Goal: Check status: Check status

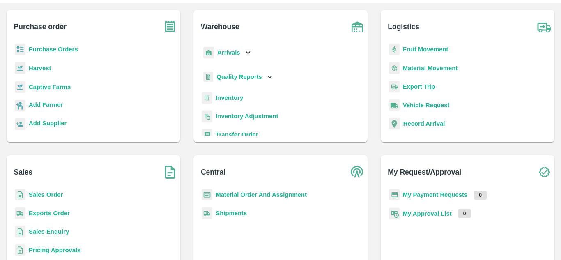
scroll to position [75, 0]
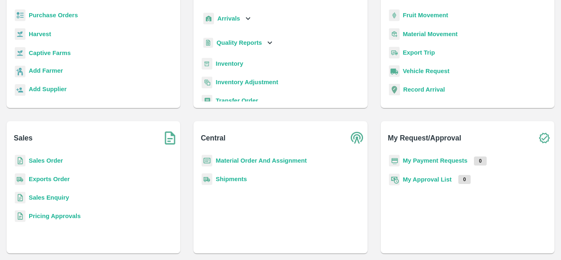
click at [48, 162] on b "Sales Order" at bounding box center [46, 160] width 34 height 7
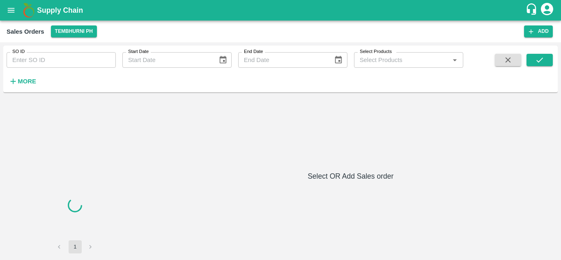
click at [41, 60] on input "SO ID" at bounding box center [61, 60] width 109 height 16
paste input "591509"
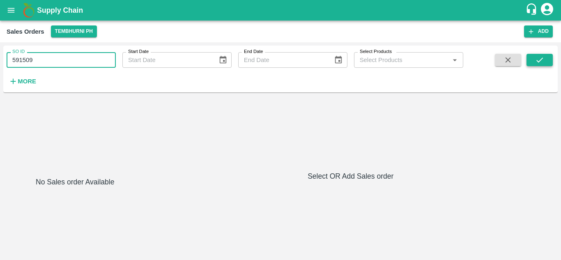
type input "591509"
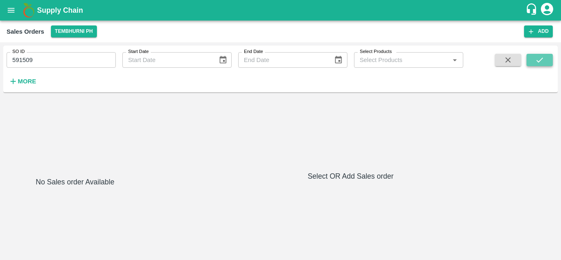
click at [543, 62] on icon "submit" at bounding box center [539, 59] width 9 height 9
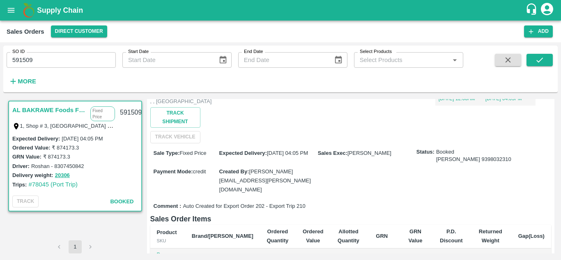
scroll to position [82, 0]
